Goal: Transaction & Acquisition: Purchase product/service

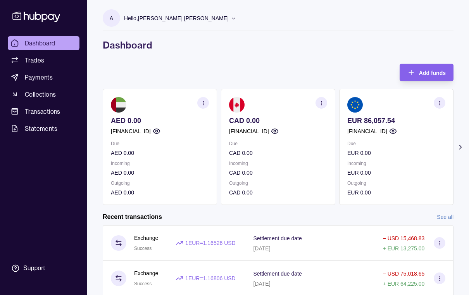
click at [461, 146] on icon at bounding box center [460, 147] width 2 height 4
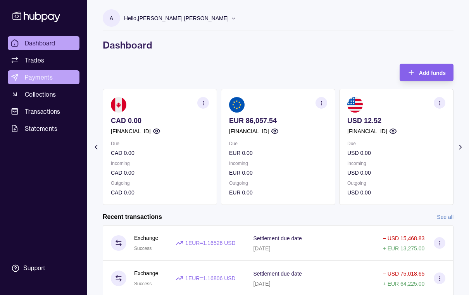
click at [38, 78] on span "Payments" at bounding box center [39, 76] width 28 height 9
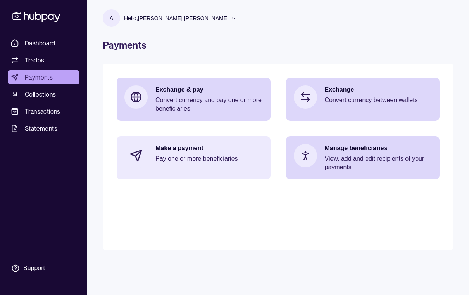
click at [181, 159] on p "Pay one or more beneficiaries" at bounding box center [208, 158] width 107 height 9
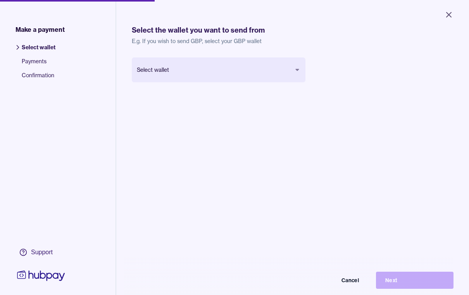
click at [297, 71] on body "Close Make a payment Select wallet Payments Confirmation Support Select the wal…" at bounding box center [234, 147] width 469 height 295
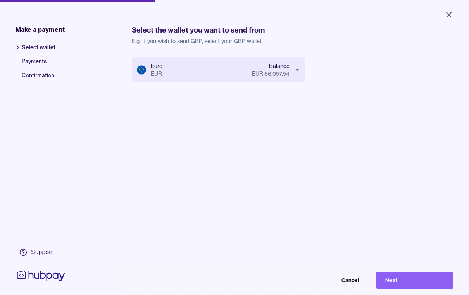
click at [413, 288] on button "Next" at bounding box center [415, 279] width 78 height 17
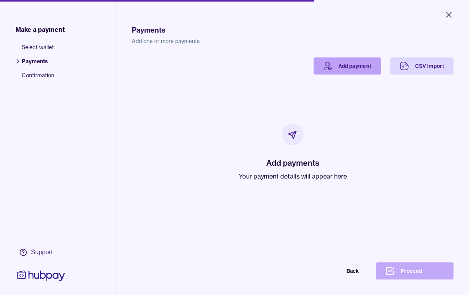
click at [352, 69] on link "Add payment" at bounding box center [347, 65] width 67 height 17
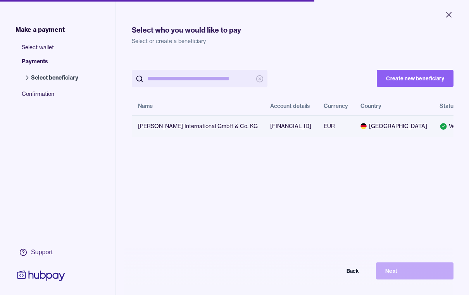
click at [146, 126] on div "[PERSON_NAME] International GmbH & Co. KG" at bounding box center [198, 126] width 120 height 8
click at [163, 79] on input "search" at bounding box center [199, 78] width 105 height 17
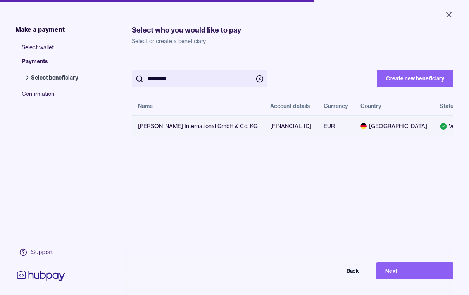
type input "********"
click at [177, 128] on div "[PERSON_NAME] International GmbH & Co. KG" at bounding box center [198, 126] width 120 height 8
click at [177, 79] on input "********" at bounding box center [199, 78] width 105 height 17
click at [259, 80] on icon "button" at bounding box center [260, 79] width 8 height 8
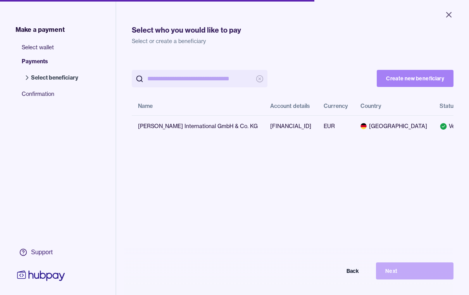
click at [428, 81] on button "Create new beneficiary" at bounding box center [415, 78] width 77 height 17
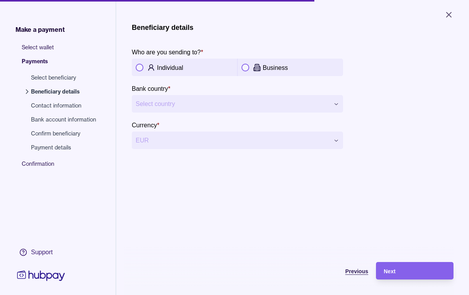
click at [356, 274] on span "Previous" at bounding box center [356, 271] width 23 height 6
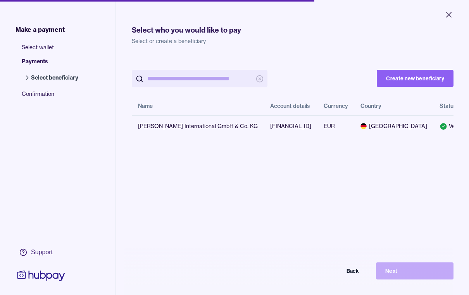
click at [176, 76] on input "search" at bounding box center [199, 78] width 105 height 17
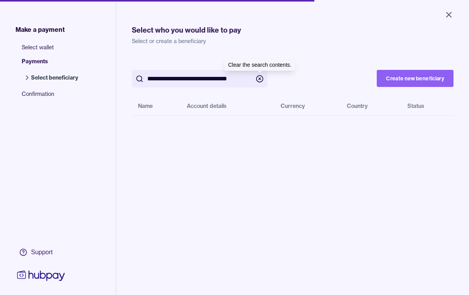
type input "**********"
click at [260, 79] on icon "button" at bounding box center [260, 79] width 2 height 2
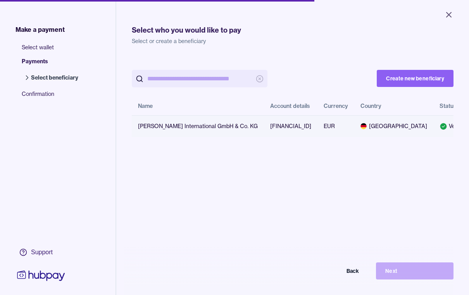
click at [175, 129] on div "[PERSON_NAME] International GmbH & Co. KG" at bounding box center [198, 126] width 120 height 8
click at [123, 126] on div "Select who you would like to pay Select or create a beneficiary Create new bene…" at bounding box center [292, 180] width 353 height 361
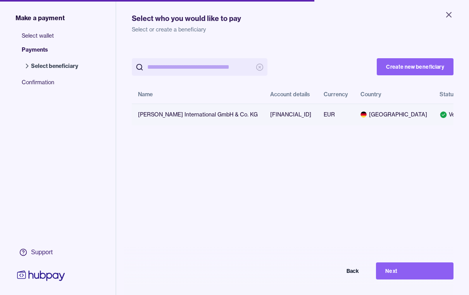
scroll to position [11, 0]
click at [414, 279] on button "Next" at bounding box center [415, 270] width 78 height 17
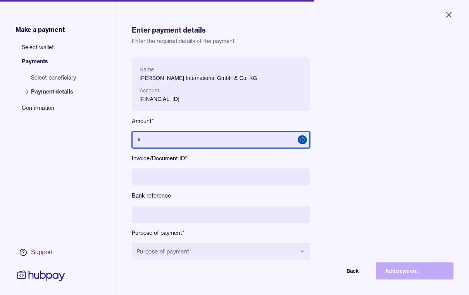
click at [178, 136] on input "text" at bounding box center [221, 139] width 178 height 17
type input "******"
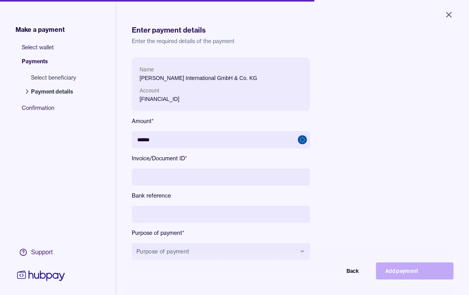
click at [184, 178] on input at bounding box center [221, 176] width 178 height 17
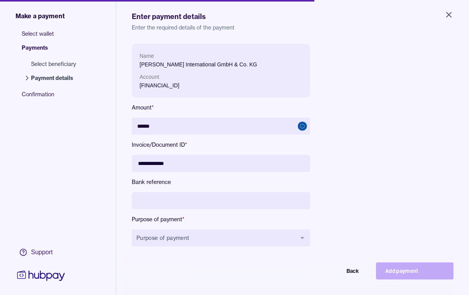
scroll to position [15, 0]
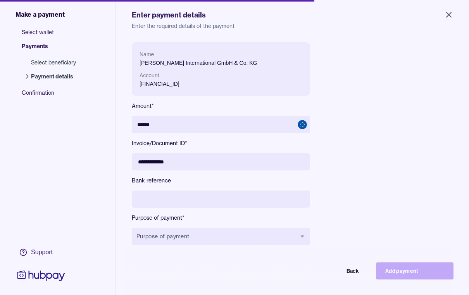
type input "**********"
click at [173, 197] on input at bounding box center [221, 198] width 178 height 17
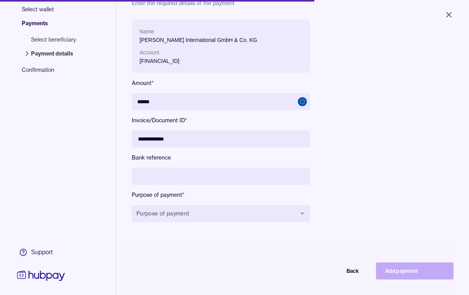
scroll to position [38, 0]
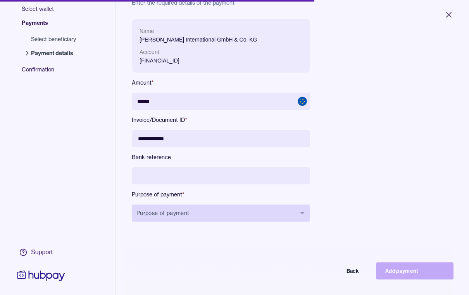
click at [236, 217] on button "Purpose of payment" at bounding box center [221, 212] width 178 height 17
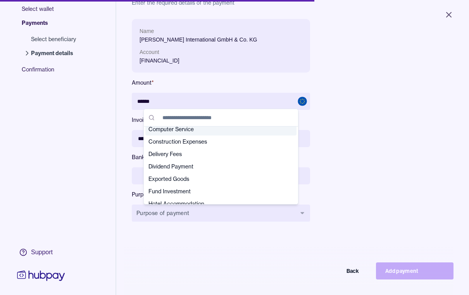
scroll to position [43, 0]
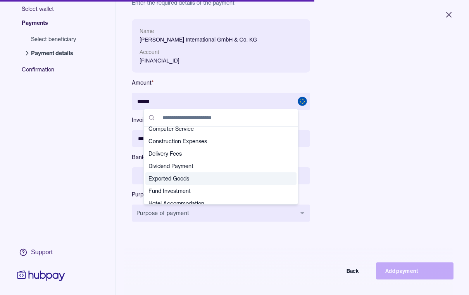
click at [192, 177] on span "Exported Goods" at bounding box center [216, 178] width 136 height 8
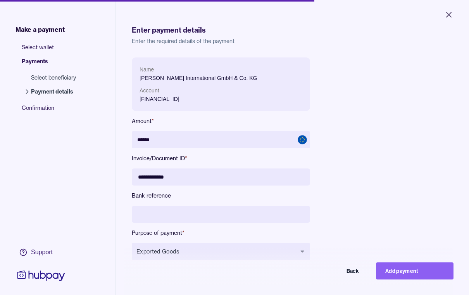
scroll to position [21, 0]
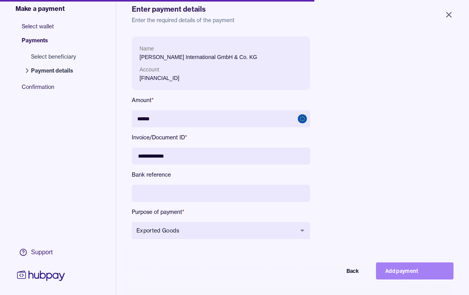
click at [401, 279] on button "Add payment" at bounding box center [415, 270] width 78 height 17
type input "*****"
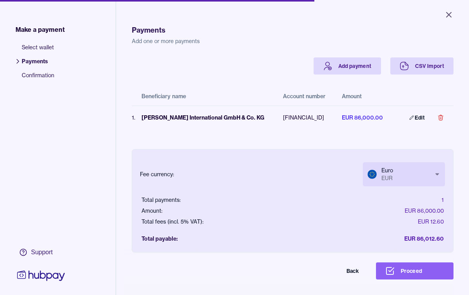
click at [420, 279] on button "Proceed" at bounding box center [415, 270] width 78 height 17
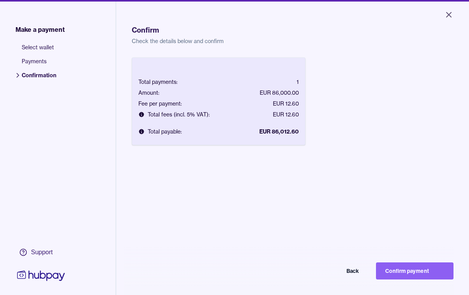
click at [429, 279] on button "Confirm payment" at bounding box center [415, 270] width 78 height 17
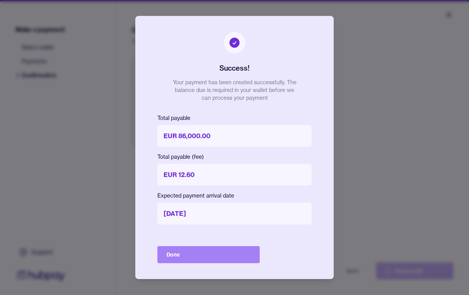
click at [206, 255] on button "Done" at bounding box center [208, 254] width 102 height 17
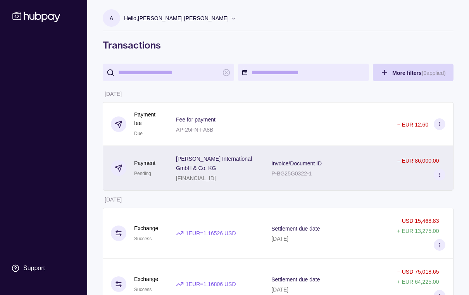
click at [439, 174] on icon at bounding box center [440, 175] width 6 height 6
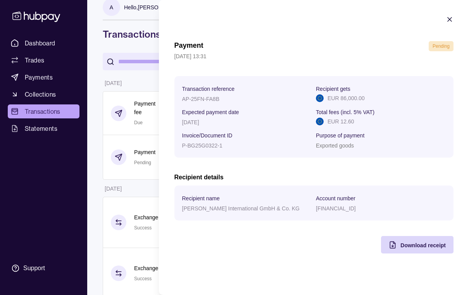
scroll to position [11, 0]
click at [410, 245] on span "Download receipt" at bounding box center [422, 245] width 45 height 6
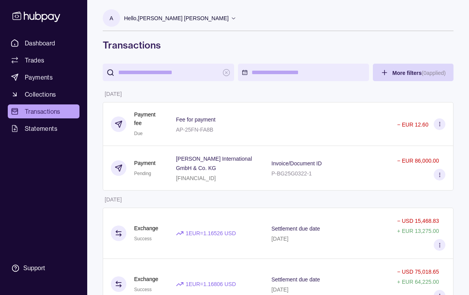
click at [231, 19] on icon at bounding box center [234, 18] width 6 height 6
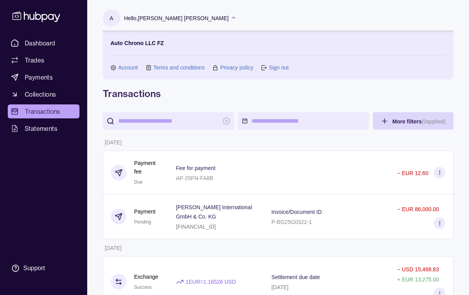
click at [280, 67] on link "Sign out" at bounding box center [279, 67] width 20 height 9
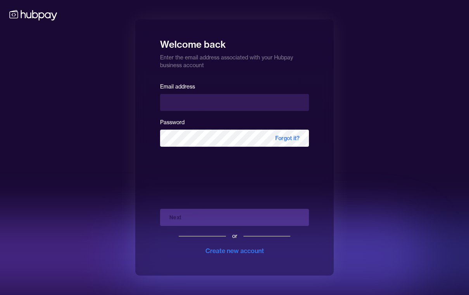
click at [243, 290] on div "Welcome back Enter the email address associated with your Hubpay business accou…" at bounding box center [234, 147] width 469 height 295
